Goal: Task Accomplishment & Management: Manage account settings

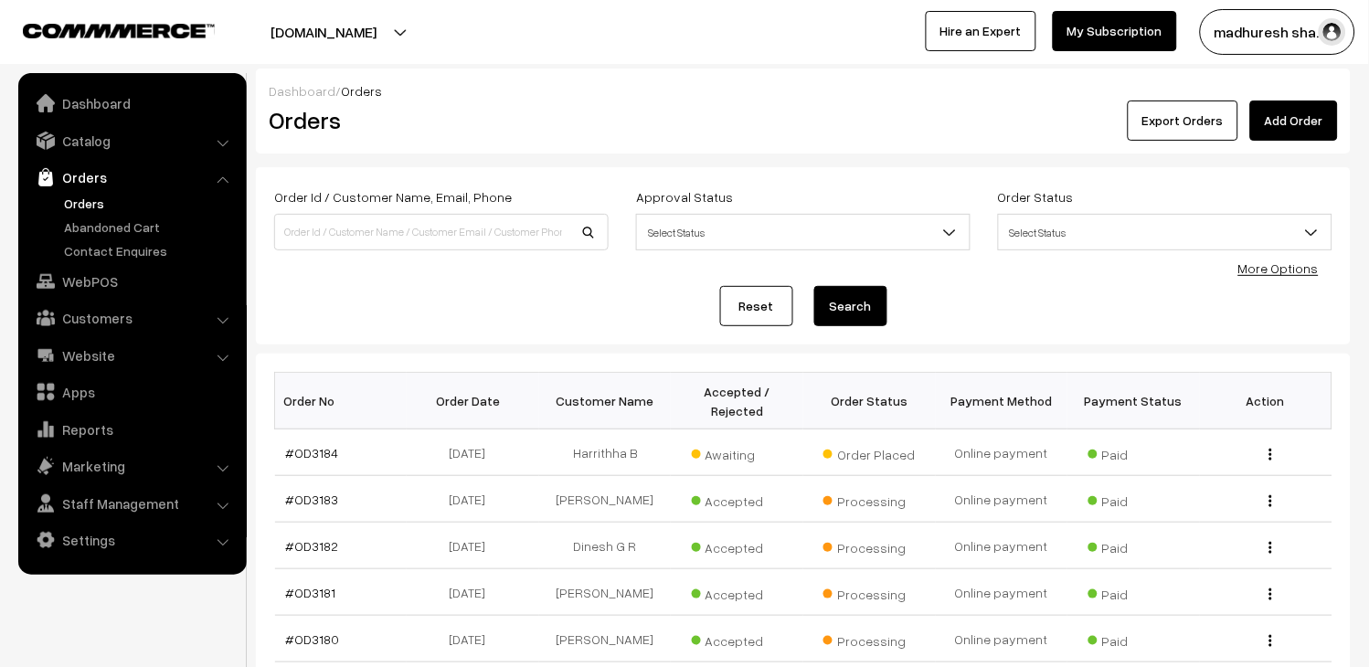
click at [97, 197] on link "Orders" at bounding box center [149, 203] width 181 height 19
click at [308, 454] on link "#OD3184" at bounding box center [312, 453] width 53 height 16
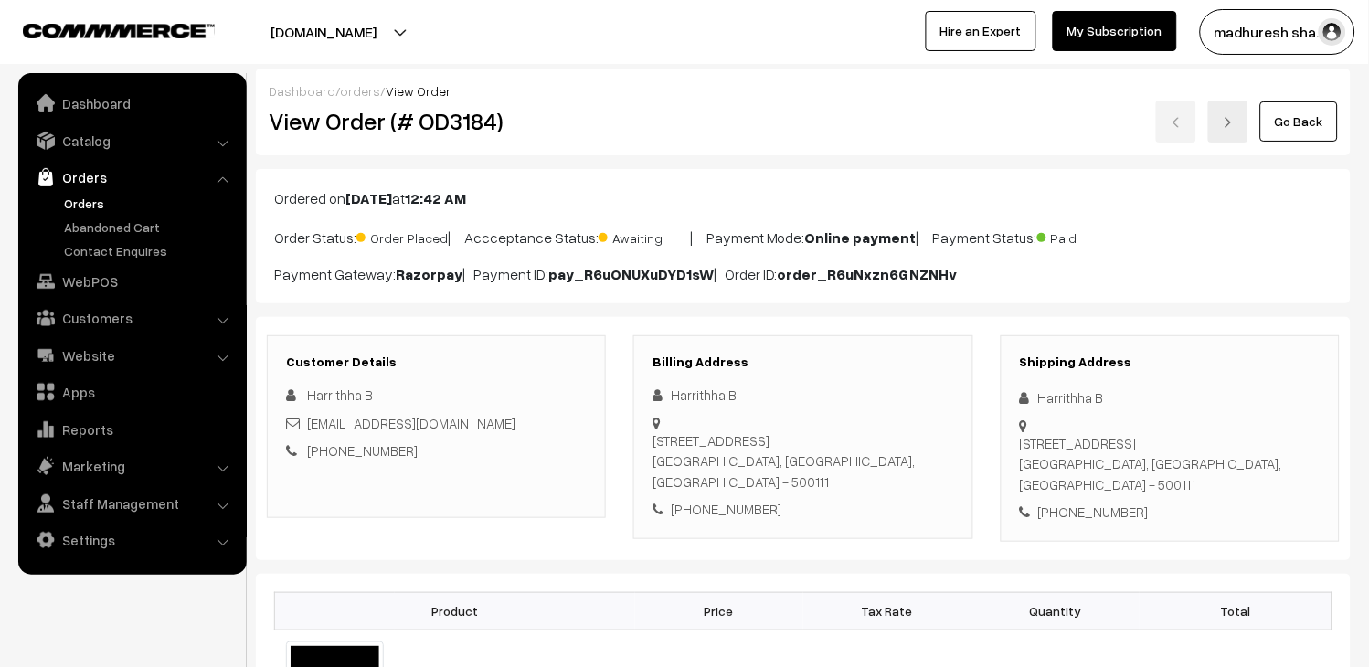
click at [86, 205] on link "Orders" at bounding box center [149, 203] width 181 height 19
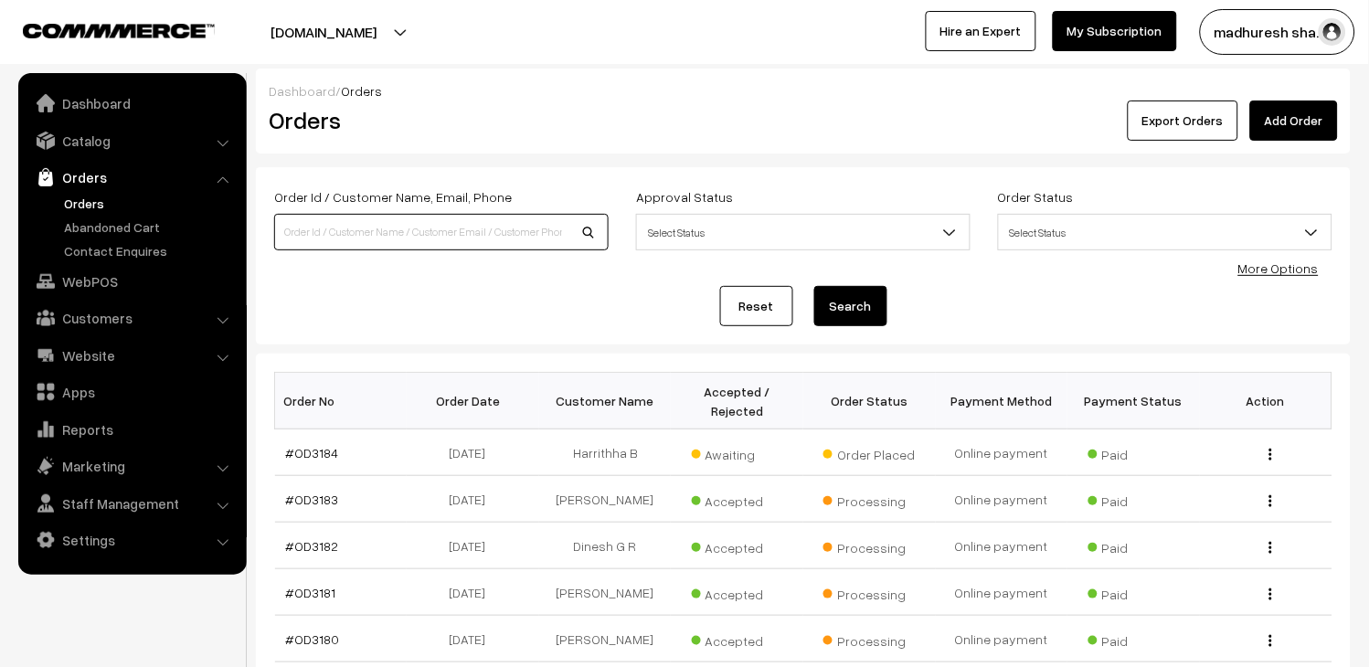
click at [567, 221] on input at bounding box center [441, 232] width 335 height 37
type input "od3110"
click at [862, 309] on button "Search" at bounding box center [851, 306] width 73 height 40
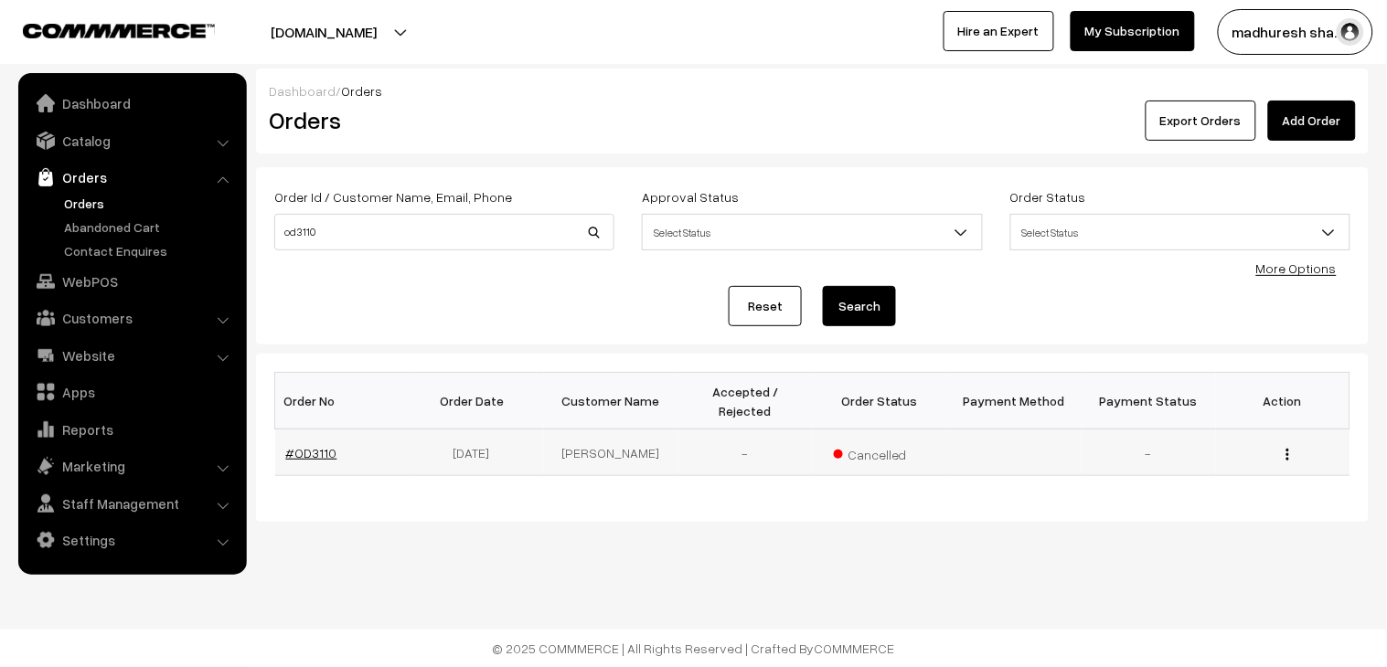
click at [307, 445] on link "#OD3110" at bounding box center [311, 453] width 51 height 16
drag, startPoint x: 0, startPoint y: 0, endPoint x: 172, endPoint y: 236, distance: 291.8
click at [174, 236] on body "Thank you for showing interest. Our team will call you shortly. Close [DOMAIN_N…" at bounding box center [693, 333] width 1387 height 667
paste input "phpscontroll@gmail.com"
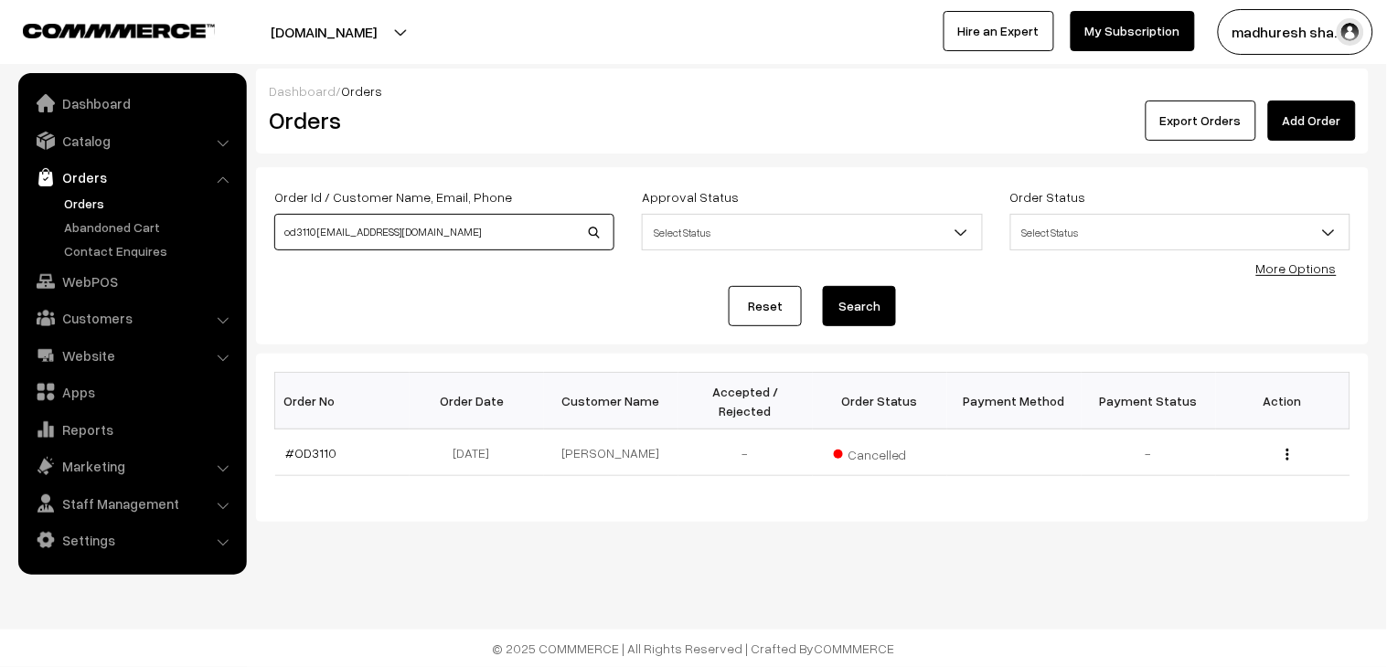
click at [469, 239] on input "od3110 phpscontroll@gmail.com" at bounding box center [444, 232] width 340 height 37
type input "phpscontroll@gmail.com"
click at [868, 308] on button "Search" at bounding box center [859, 306] width 73 height 40
click at [481, 240] on input "phpscontroll@gmail.com" at bounding box center [444, 232] width 340 height 37
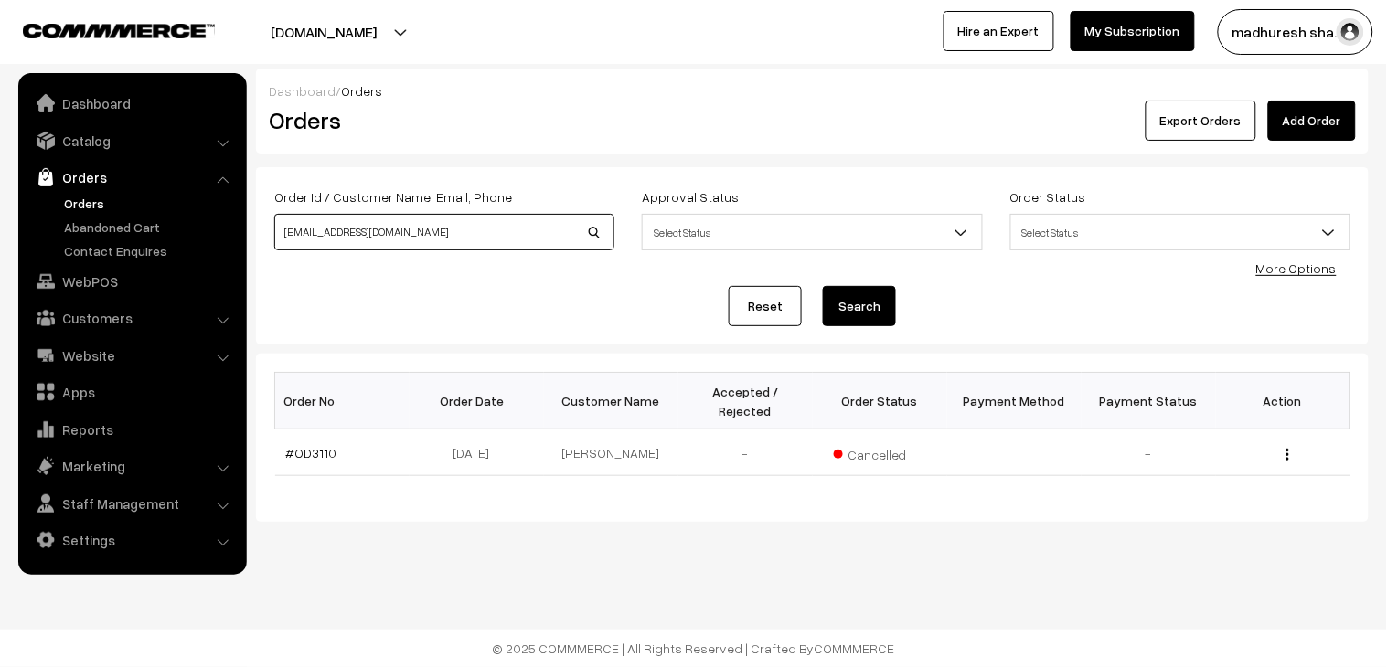
click at [481, 240] on input "phpscontroll@gmail.com" at bounding box center [444, 232] width 340 height 37
type input "OD3170"
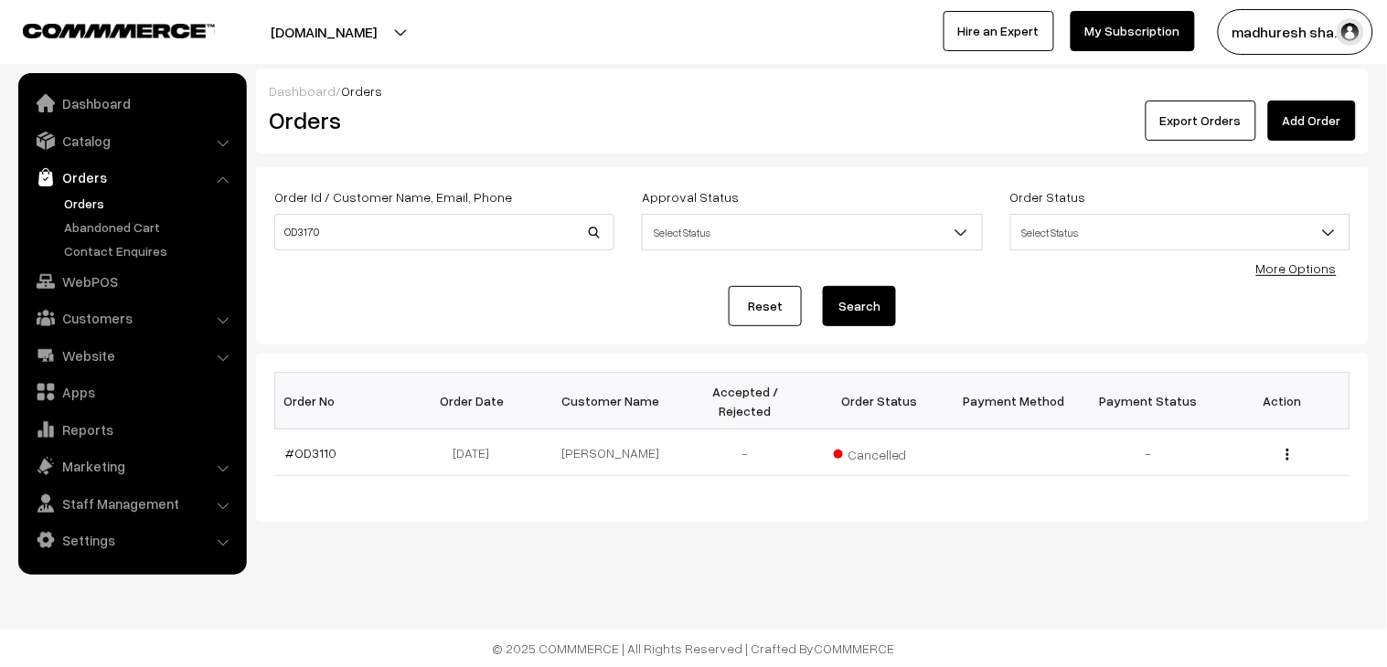
click at [855, 311] on button "Search" at bounding box center [859, 306] width 73 height 40
click at [305, 445] on link "#OD3170" at bounding box center [313, 453] width 54 height 16
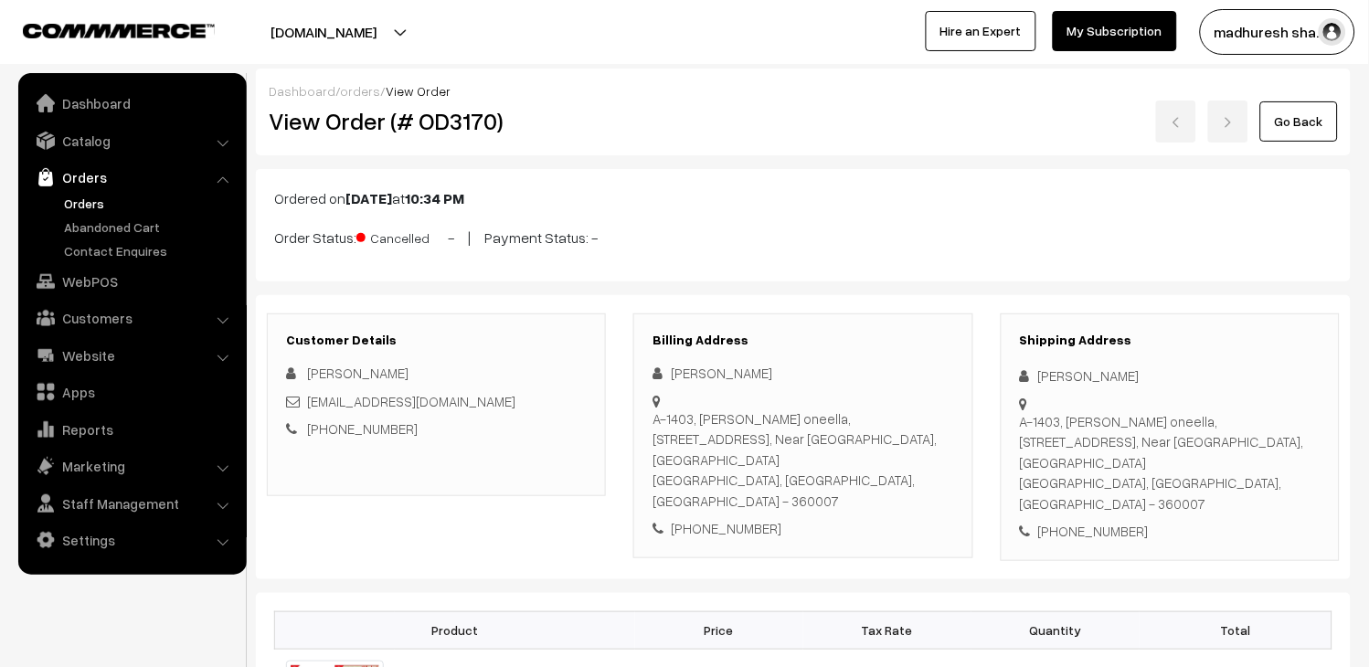
click at [490, 396] on div "shubhamech@gmail.com" at bounding box center [436, 401] width 301 height 21
copy div "shubhamech@gmail.com"
click at [90, 195] on link "Orders" at bounding box center [149, 203] width 181 height 19
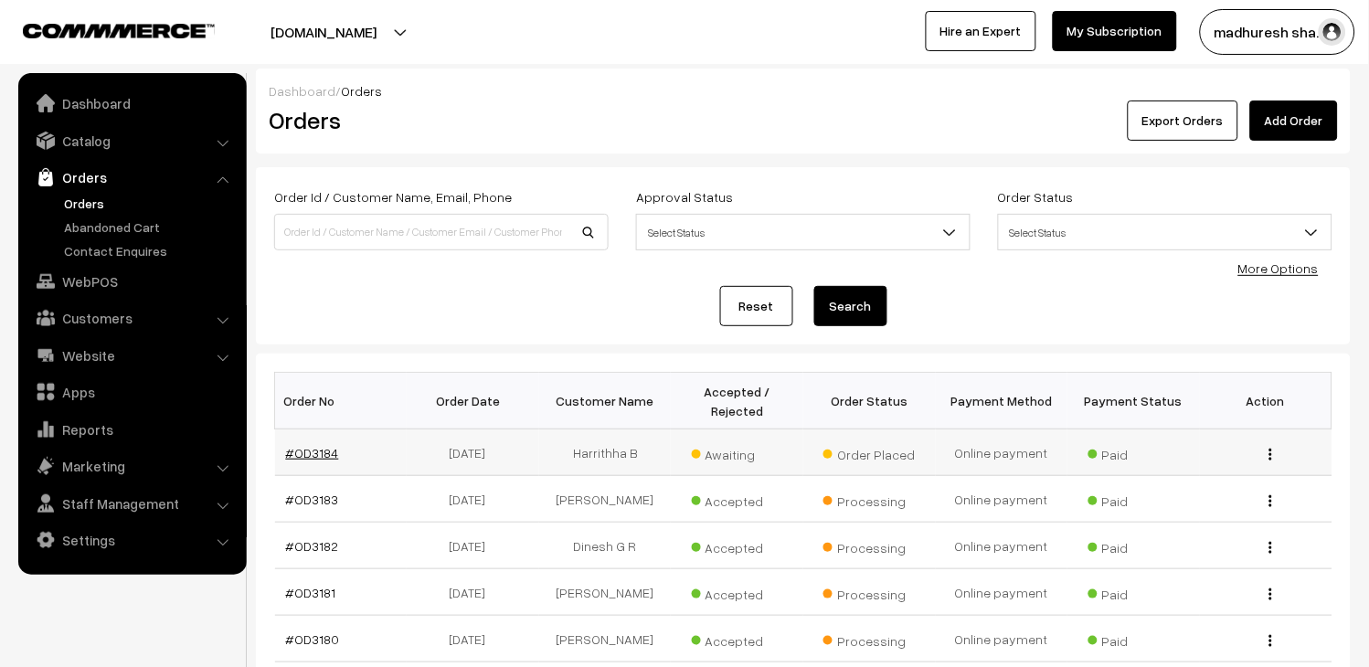
click at [313, 452] on link "#OD3184" at bounding box center [312, 453] width 53 height 16
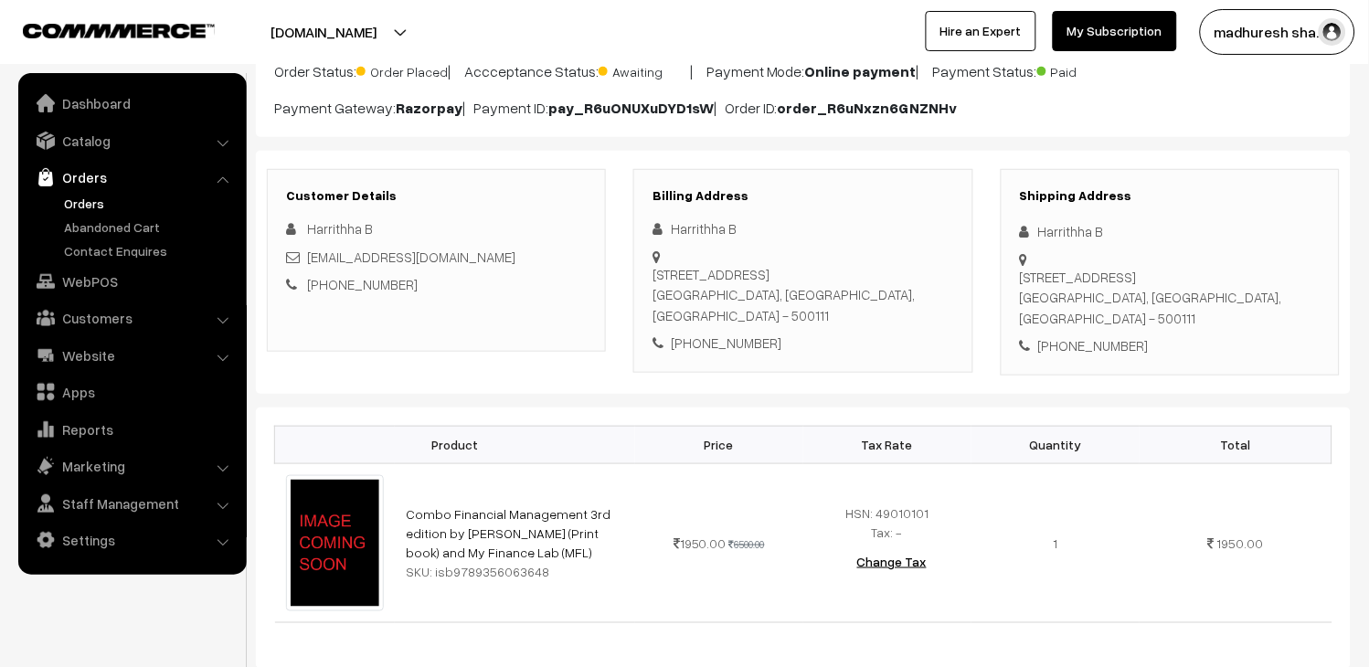
scroll to position [203, 0]
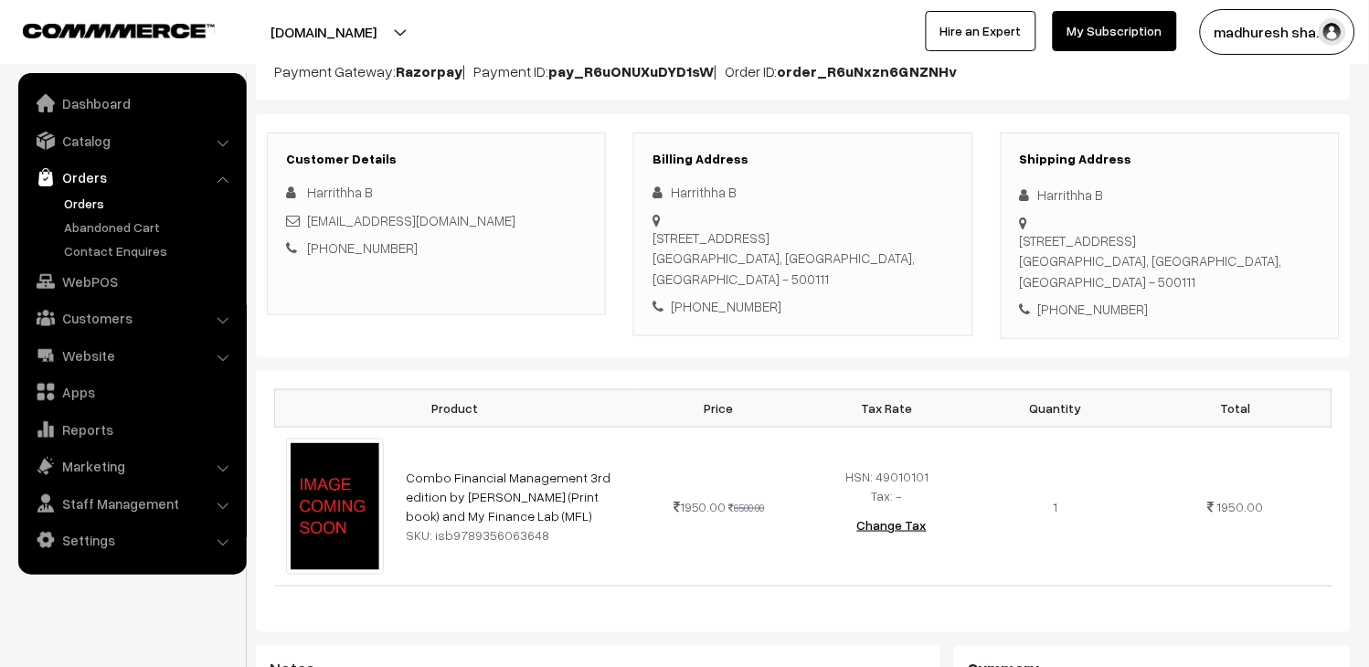
click at [65, 203] on link "Orders" at bounding box center [149, 203] width 181 height 19
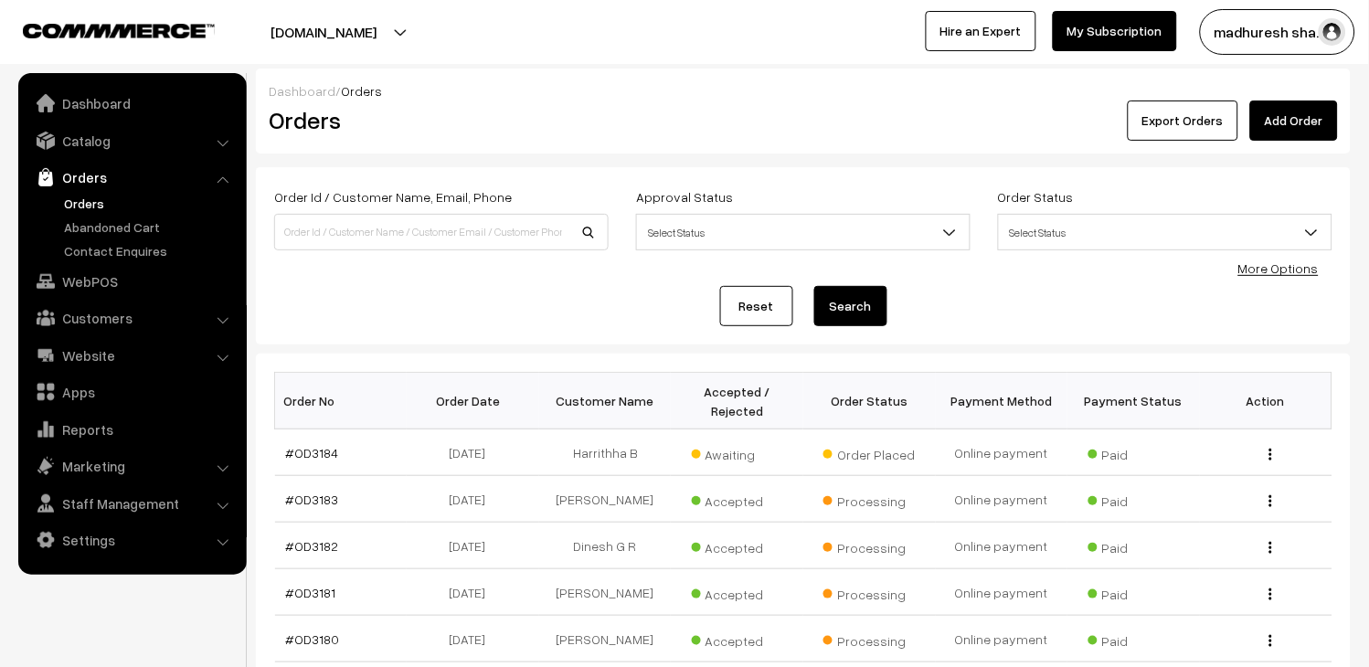
click at [84, 190] on link "Orders" at bounding box center [132, 177] width 218 height 33
click at [116, 204] on link "Orders" at bounding box center [149, 203] width 181 height 19
click at [87, 208] on link "Orders" at bounding box center [149, 203] width 181 height 19
click at [87, 196] on link "Orders" at bounding box center [149, 203] width 181 height 19
